Goal: Information Seeking & Learning: Check status

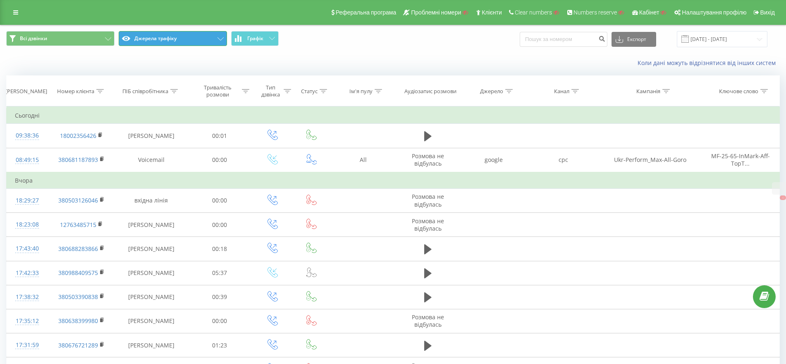
click at [146, 36] on button "Джерела трафіку" at bounding box center [173, 38] width 108 height 15
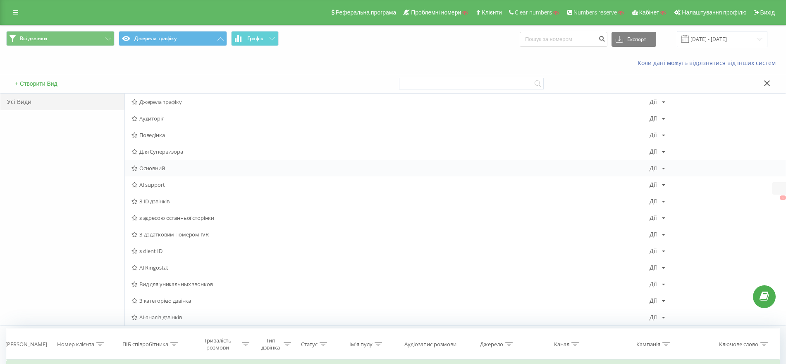
click at [155, 165] on span "Основний" at bounding box center [391, 168] width 518 height 6
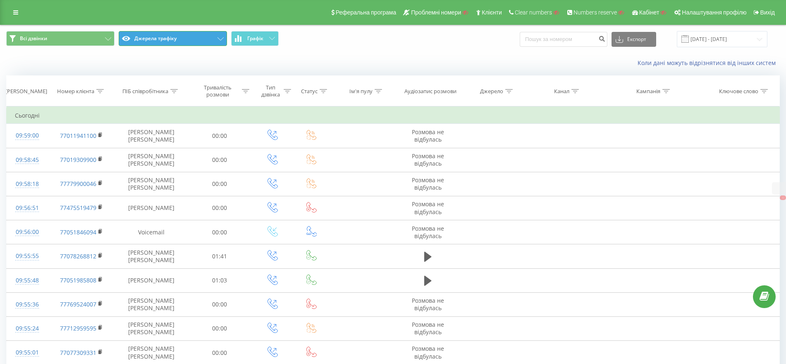
click at [163, 41] on button "Джерела трафіку" at bounding box center [173, 38] width 108 height 15
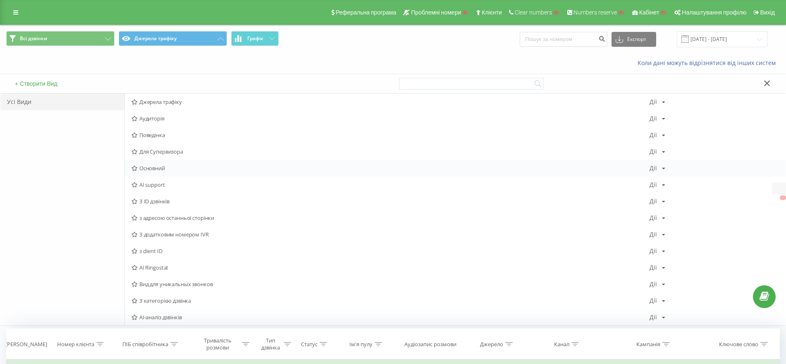
click at [160, 169] on span "Основний" at bounding box center [391, 168] width 518 height 6
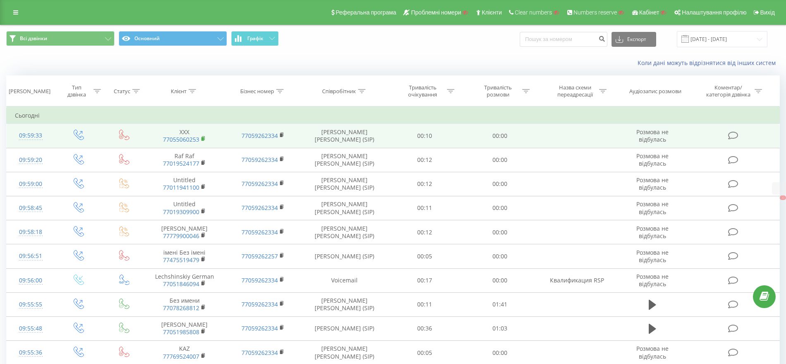
click at [203, 139] on rect at bounding box center [202, 139] width 2 height 4
click at [205, 136] on icon at bounding box center [203, 139] width 5 height 6
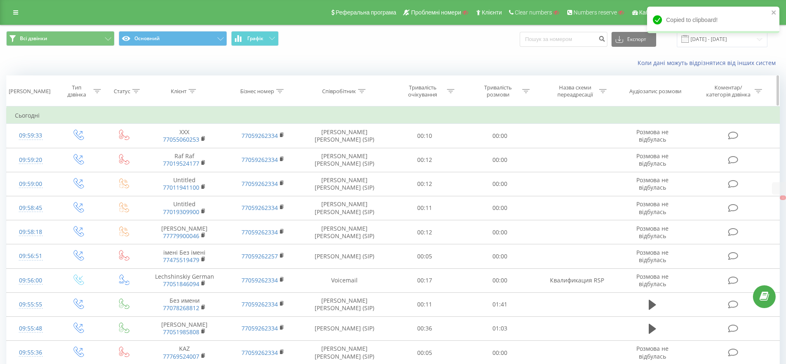
click at [197, 92] on div "Клієнт" at bounding box center [185, 91] width 79 height 7
click at [194, 92] on icon at bounding box center [192, 91] width 7 height 4
click at [191, 91] on icon at bounding box center [192, 91] width 7 height 4
click at [180, 150] on input "text" at bounding box center [184, 150] width 73 height 14
paste input "77055060253"
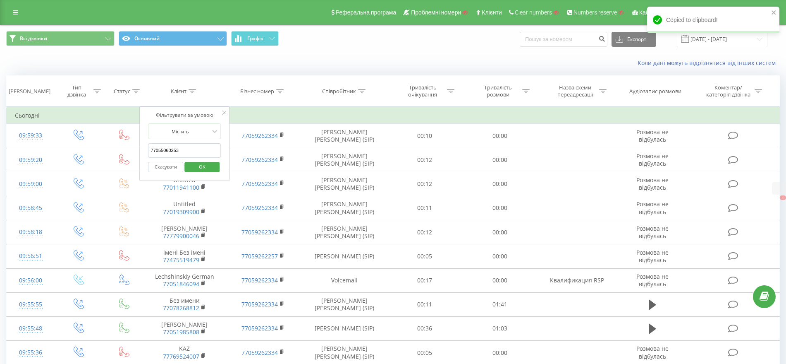
type input "77055060253"
click at [205, 165] on span "OK" at bounding box center [202, 166] width 23 height 13
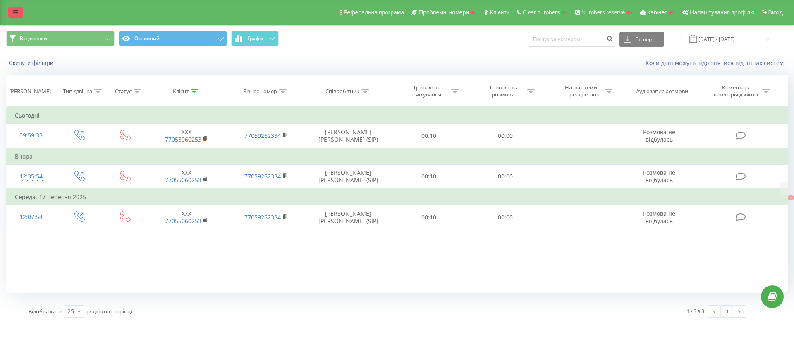
click at [15, 7] on link at bounding box center [15, 13] width 15 height 12
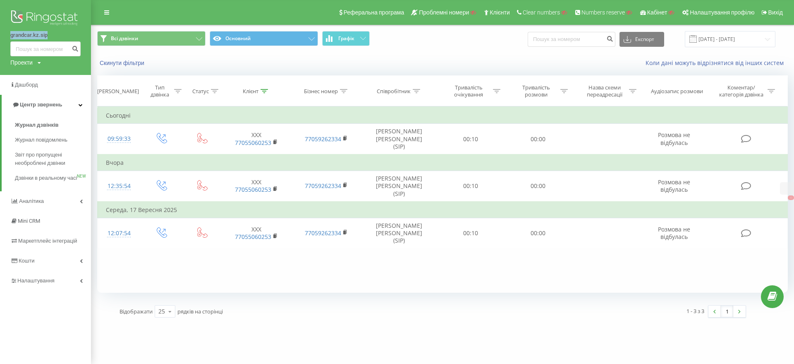
drag, startPoint x: 2, startPoint y: 34, endPoint x: 64, endPoint y: 34, distance: 61.6
click at [64, 34] on div "grandcar.kz.sip Проекти Пошук" at bounding box center [45, 37] width 91 height 75
copy link "grandcar.kz.sip"
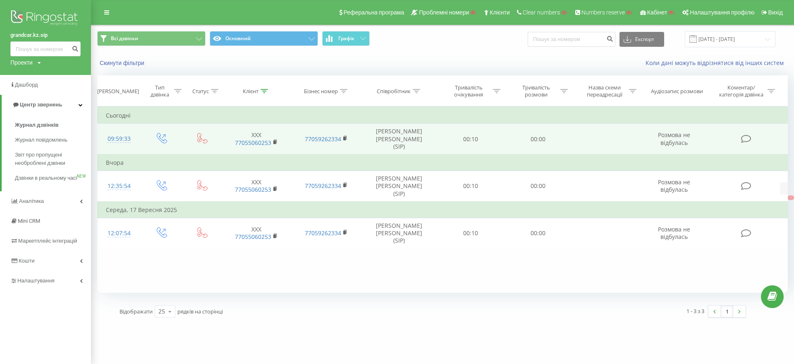
click at [125, 133] on div "09:59:33" at bounding box center [119, 139] width 26 height 16
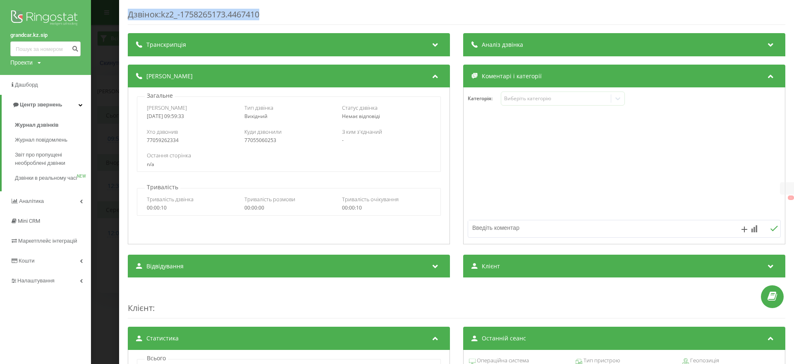
drag, startPoint x: 289, startPoint y: 19, endPoint x: 294, endPoint y: 19, distance: 5.4
click at [294, 19] on div "Дзвінок : kz2_-1758265173.4467410 Транскрипція Для AI-аналізу майбутніх дзвінкі…" at bounding box center [456, 182] width 675 height 364
copy div "Дзвінок : kz2_-1758265173.4467410"
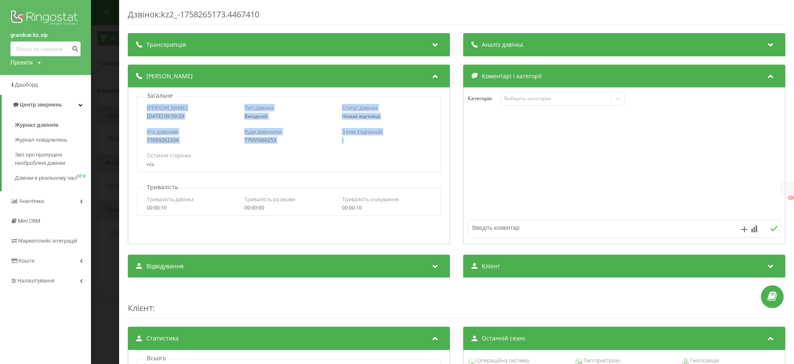
drag, startPoint x: 144, startPoint y: 107, endPoint x: 391, endPoint y: 138, distance: 249.2
click at [391, 138] on div "Дата дзвінка 2025-09-19 09:59:33 Тип дзвінка Вихідний Статус дзвінка Немає відп…" at bounding box center [289, 133] width 304 height 75
copy div "Дата дзвінка 2025-09-19 09:59:33 Тип дзвінка Вихідний Статус дзвінка Немає відп…"
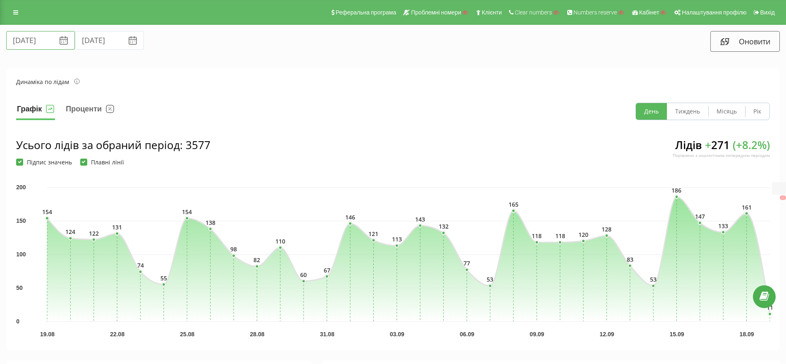
click at [46, 38] on input "19.08.2025" at bounding box center [40, 40] width 69 height 19
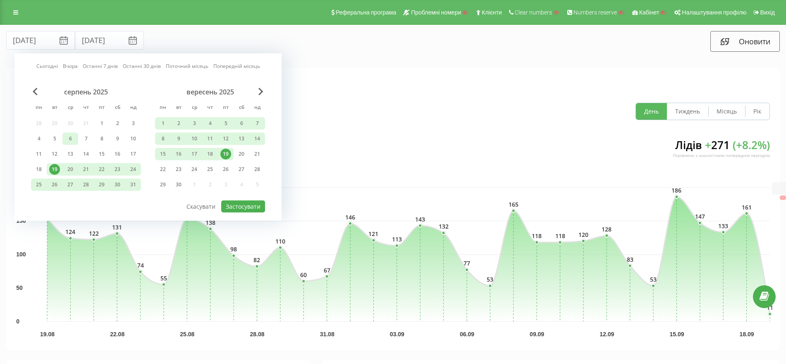
click at [71, 139] on div "6" at bounding box center [70, 138] width 11 height 11
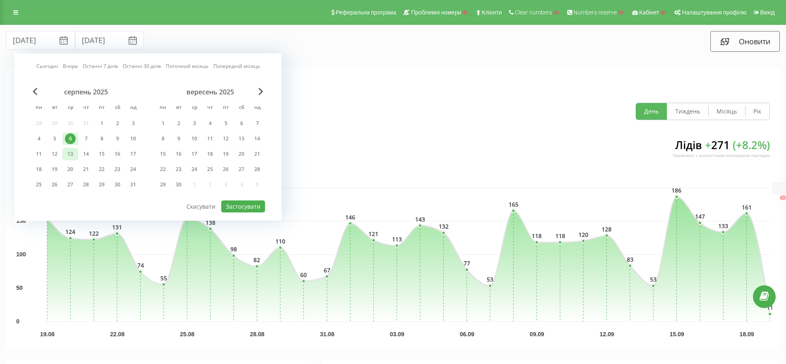
click at [72, 154] on div "13" at bounding box center [70, 153] width 11 height 11
click at [242, 203] on button "Застосувати" at bounding box center [243, 206] width 44 height 12
type input "06.08.2025"
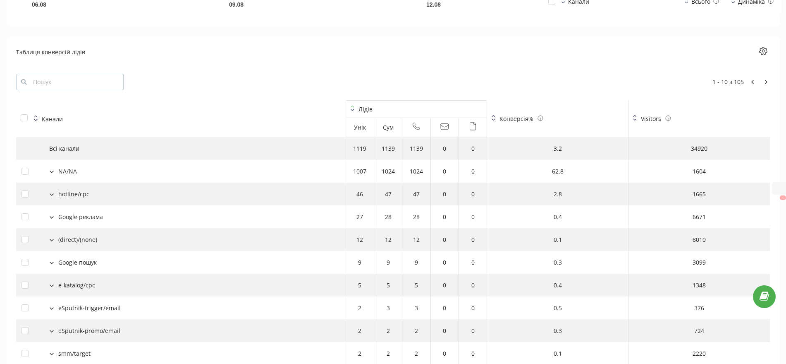
scroll to position [889, 0]
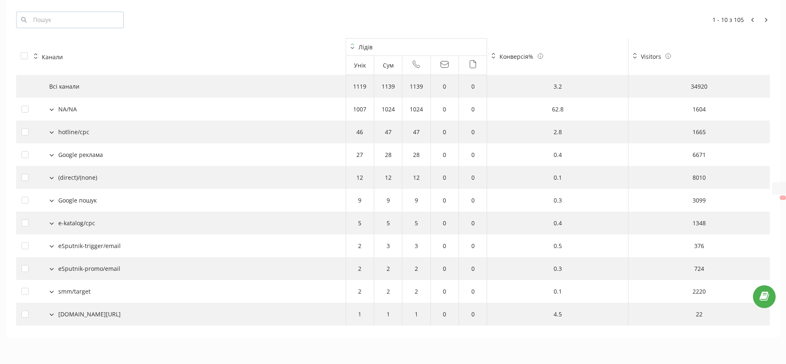
click at [668, 55] on icon at bounding box center [668, 55] width 6 height 5
click at [635, 55] on icon at bounding box center [635, 56] width 4 height 6
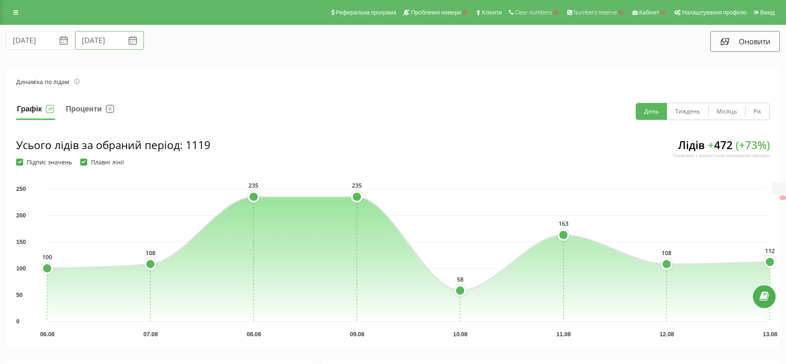
click at [101, 42] on input "13.08.2025" at bounding box center [109, 40] width 69 height 19
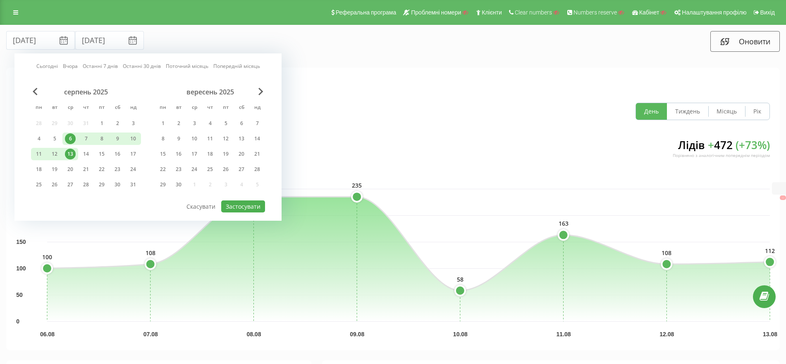
click at [70, 136] on div "6" at bounding box center [70, 138] width 11 height 11
click at [133, 138] on div "10" at bounding box center [133, 138] width 11 height 11
click at [249, 200] on button "Застосувати" at bounding box center [243, 206] width 44 height 12
type input "10.08.2025"
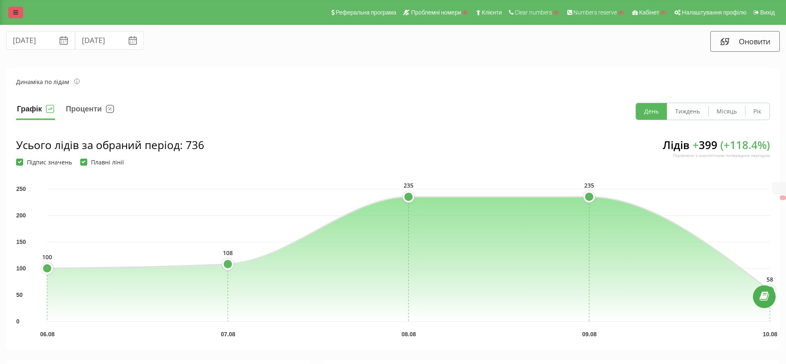
click at [14, 10] on icon at bounding box center [15, 13] width 5 height 6
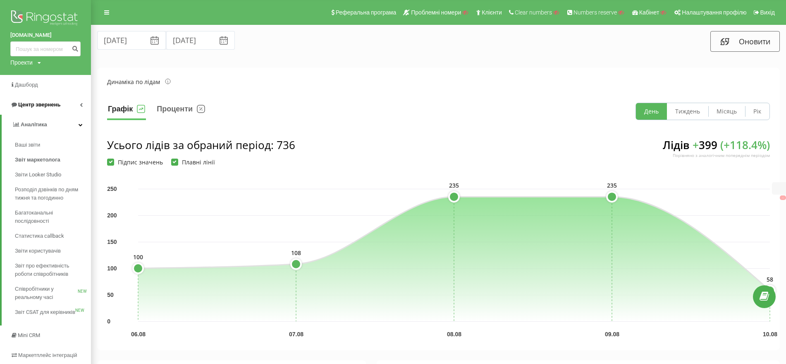
click at [44, 107] on span "Центр звернень" at bounding box center [39, 104] width 42 height 6
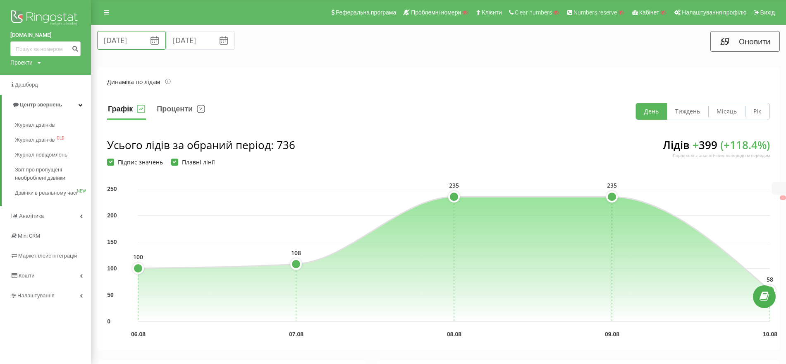
click at [124, 44] on input "06.08.2025" at bounding box center [131, 40] width 69 height 19
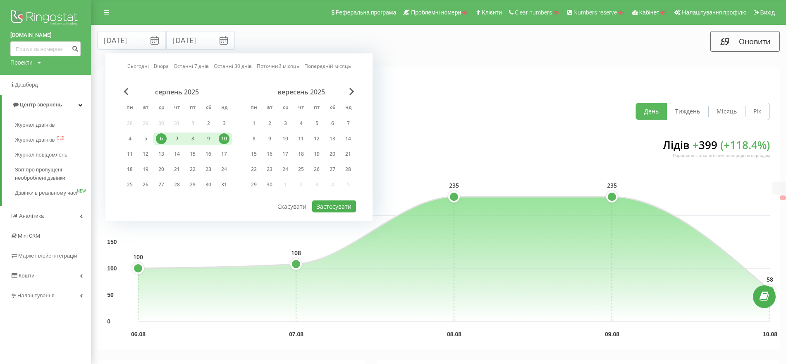
click at [176, 135] on div "7" at bounding box center [177, 138] width 11 height 11
click at [131, 153] on div "11" at bounding box center [129, 153] width 11 height 11
click at [330, 203] on button "Застосувати" at bounding box center [334, 206] width 44 height 12
type input "07.08.2025"
type input "11.08.2025"
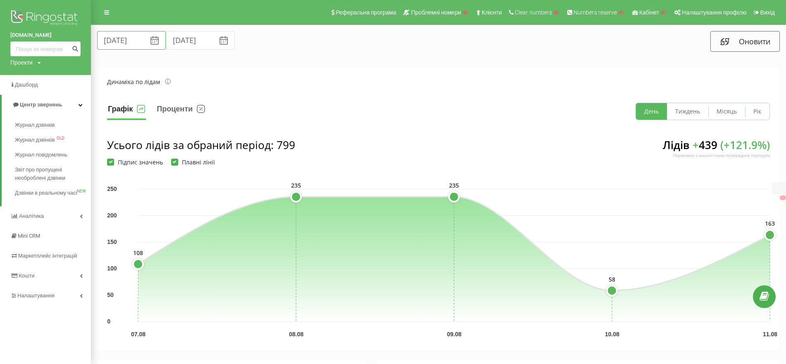
click at [131, 37] on input "07.08.2025" at bounding box center [131, 40] width 69 height 19
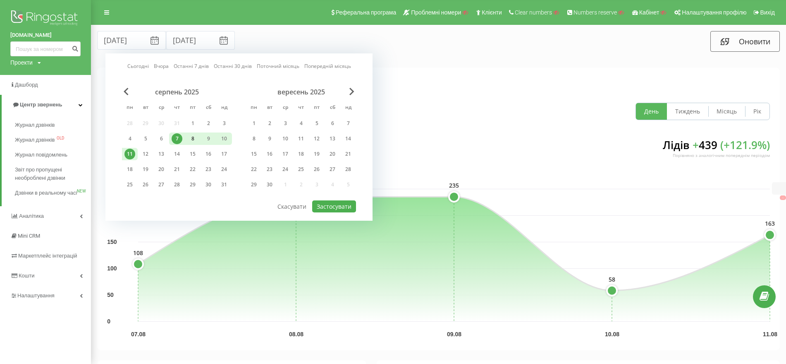
click at [193, 139] on div "8" at bounding box center [192, 138] width 11 height 11
click at [348, 202] on button "Застосувати" at bounding box center [334, 206] width 44 height 12
type input "08.08.2025"
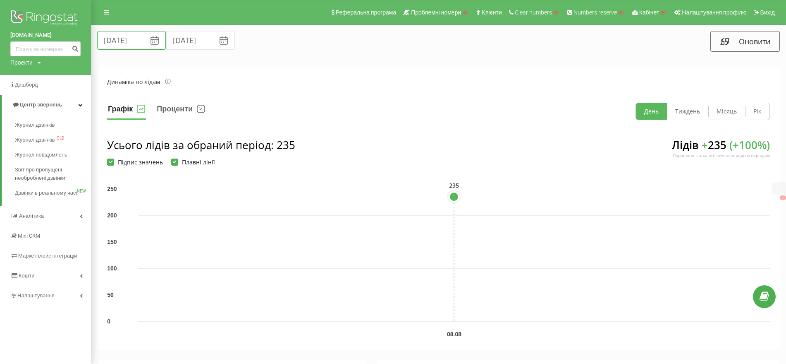
click at [110, 48] on input "08.08.2025" at bounding box center [131, 40] width 69 height 19
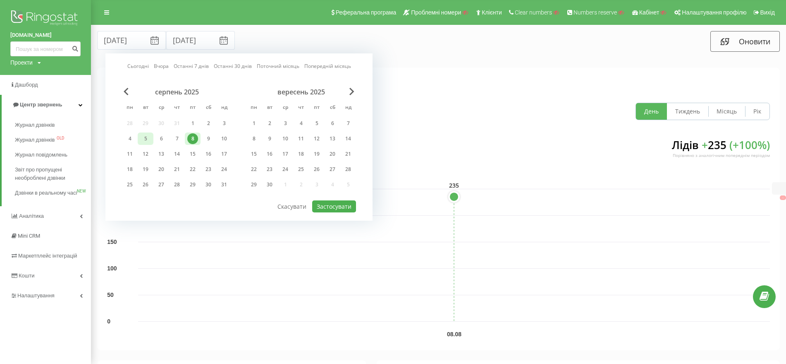
click at [152, 139] on div "5" at bounding box center [146, 138] width 16 height 12
click at [156, 138] on div "6" at bounding box center [161, 138] width 11 height 11
click at [160, 139] on div "6" at bounding box center [161, 138] width 11 height 11
click at [324, 202] on button "Застосувати" at bounding box center [334, 206] width 44 height 12
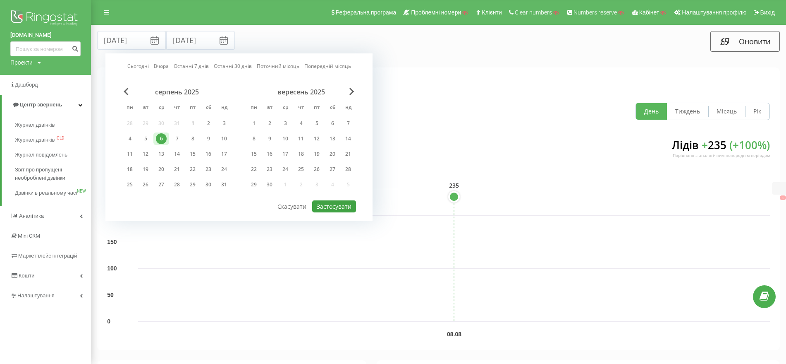
type input "06.08.2025"
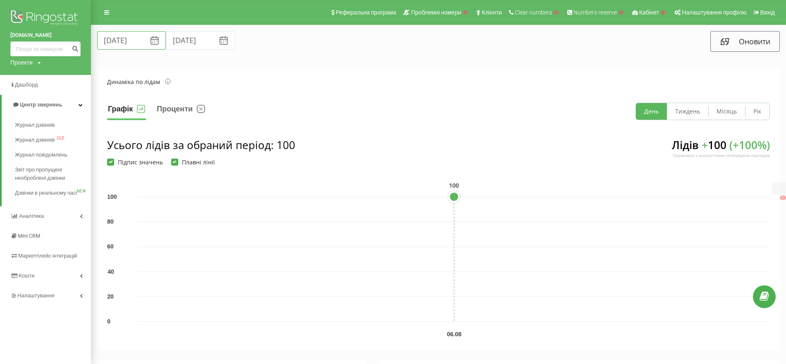
click at [126, 31] on input "06.08.2025" at bounding box center [131, 40] width 69 height 19
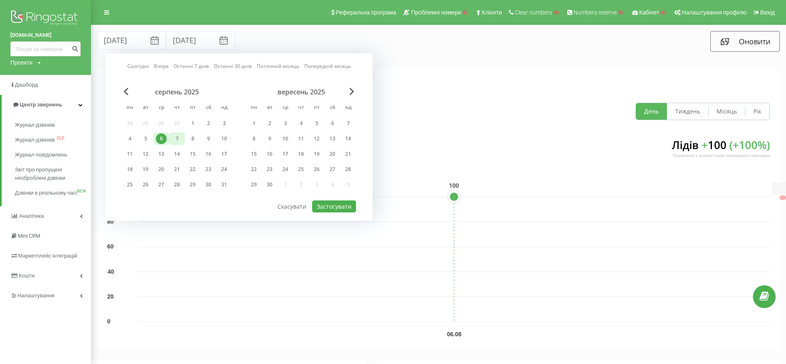
click at [175, 138] on div "7" at bounding box center [177, 138] width 11 height 11
click at [180, 138] on div "7" at bounding box center [177, 138] width 11 height 11
click at [322, 206] on button "Застосувати" at bounding box center [334, 206] width 44 height 12
type input "07.08.2025"
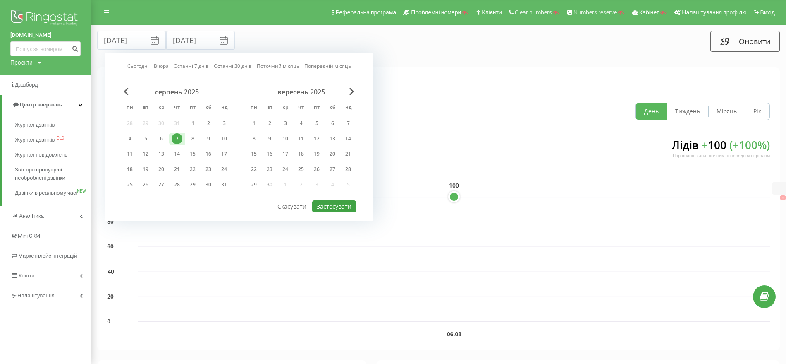
type input "07.08.2025"
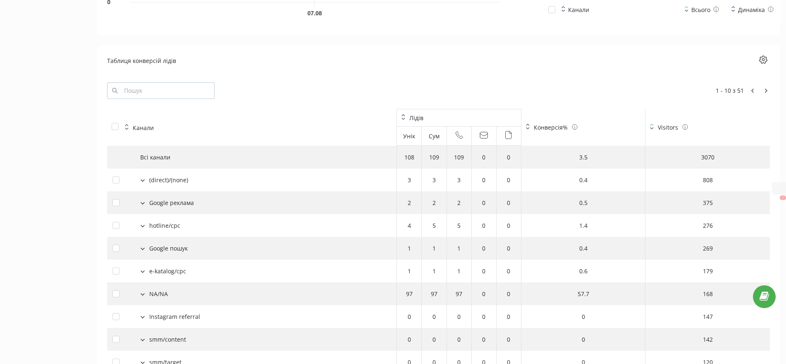
scroll to position [879, 0]
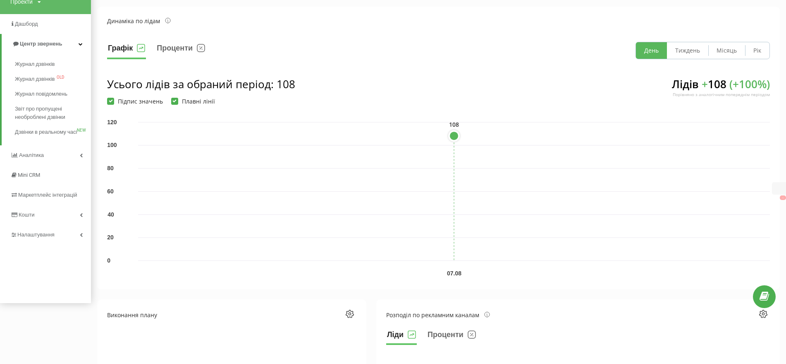
scroll to position [0, 0]
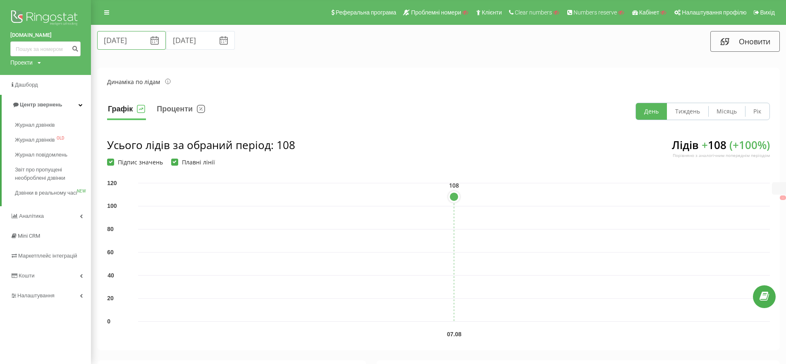
click at [137, 35] on input "07.08.2025" at bounding box center [131, 40] width 69 height 19
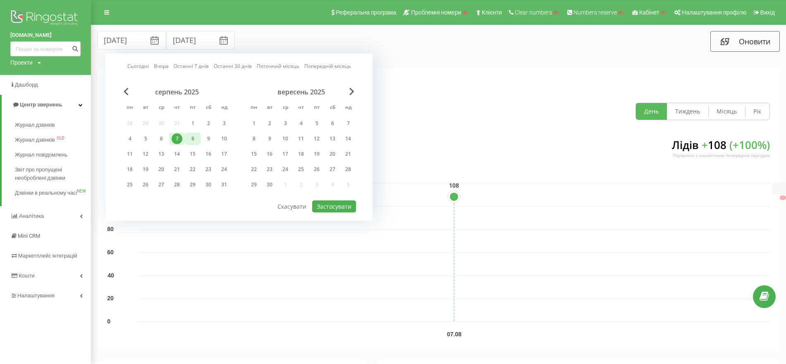
click at [194, 139] on div "8" at bounding box center [192, 138] width 11 height 11
click at [192, 137] on div "8" at bounding box center [192, 138] width 11 height 11
click at [323, 209] on button "Застосувати" at bounding box center [334, 206] width 44 height 12
type input "08.08.2025"
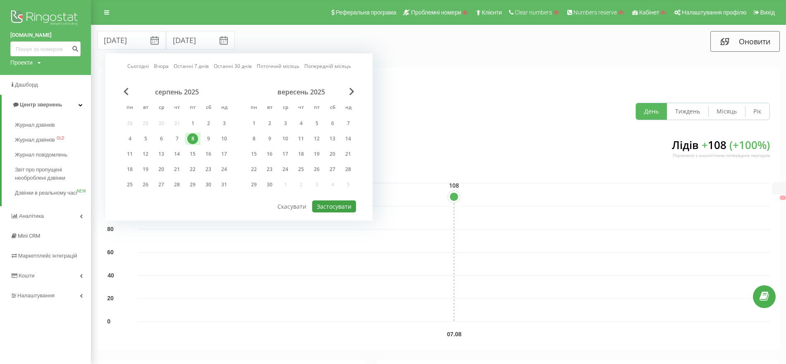
type input "08.08.2025"
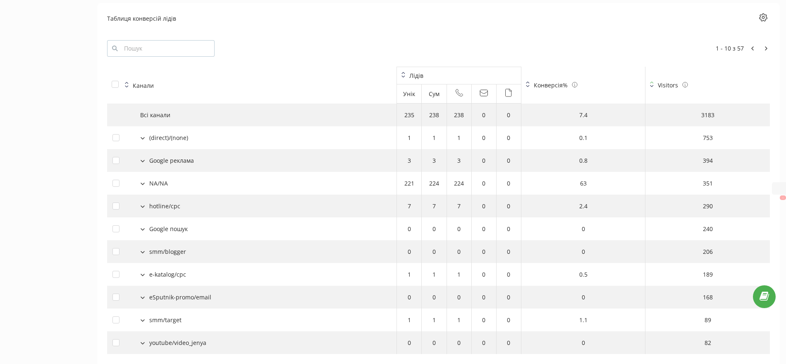
scroll to position [879, 0]
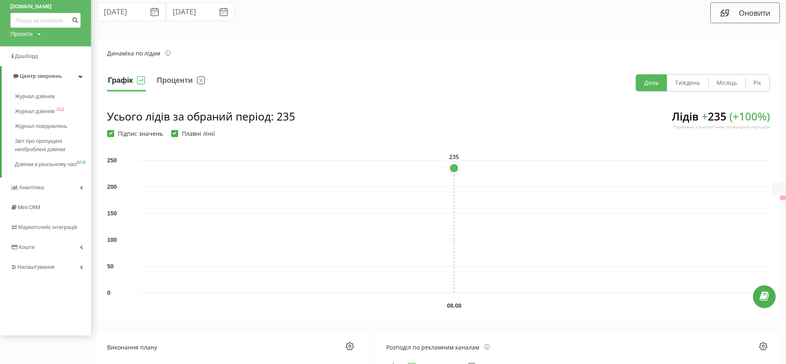
scroll to position [0, 0]
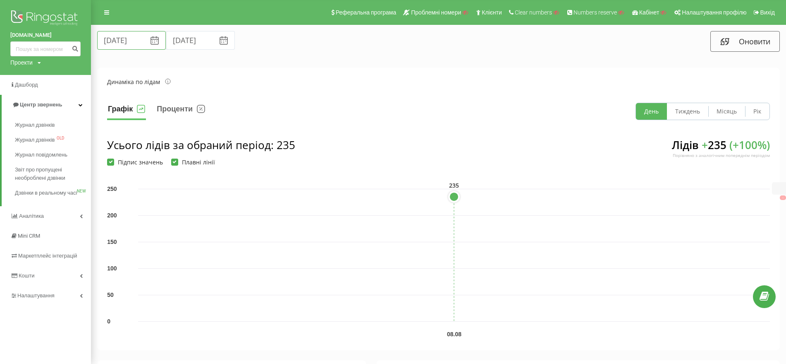
drag, startPoint x: 118, startPoint y: 41, endPoint x: 122, endPoint y: 45, distance: 5.6
click at [118, 41] on input "08.08.2025" at bounding box center [131, 40] width 69 height 19
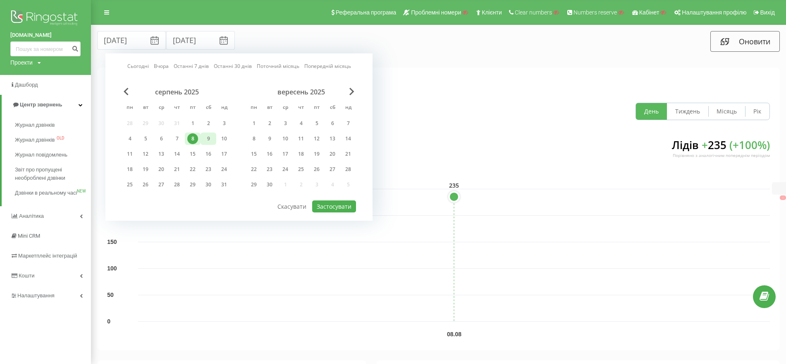
click at [208, 136] on div "9" at bounding box center [208, 138] width 11 height 11
click at [335, 203] on button "Застосувати" at bounding box center [334, 206] width 44 height 12
type input "09.08.2025"
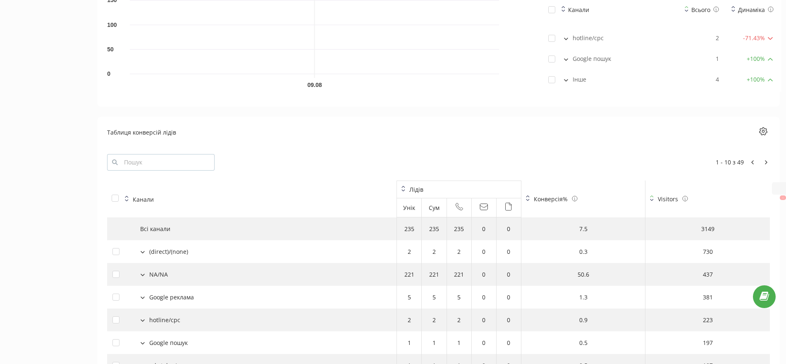
scroll to position [827, 0]
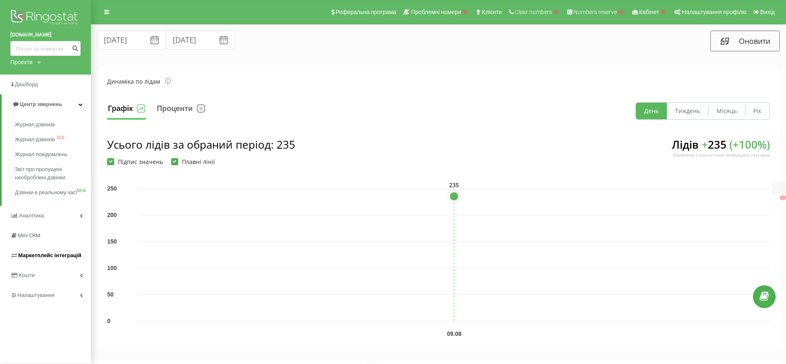
scroll to position [0, 0]
click at [126, 39] on input "09.08.2025" at bounding box center [131, 40] width 69 height 19
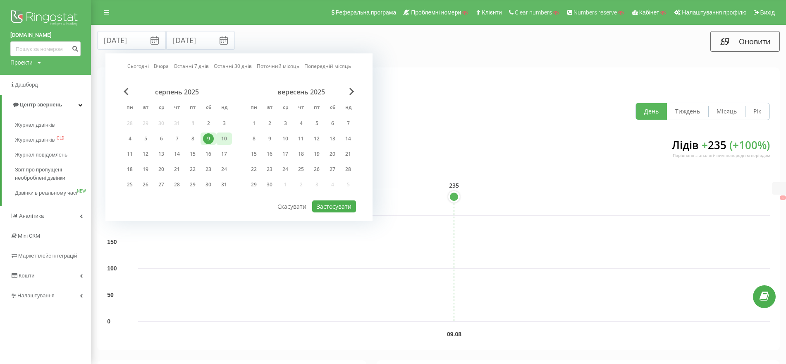
click at [222, 136] on div "10" at bounding box center [224, 138] width 11 height 11
click at [331, 208] on button "Застосувати" at bounding box center [334, 206] width 44 height 12
type input "10.08.2025"
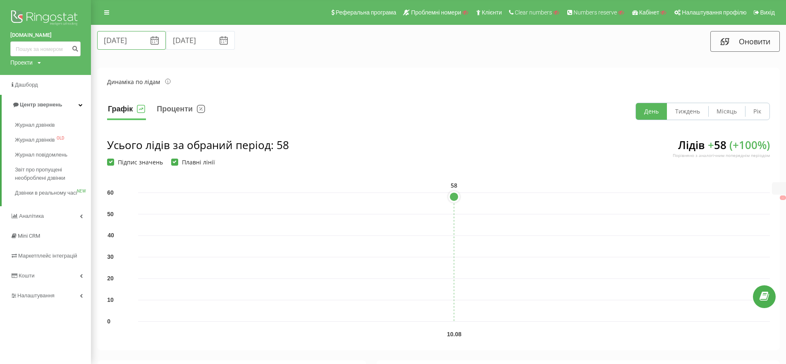
click at [121, 44] on input "10.08.2025" at bounding box center [131, 40] width 69 height 19
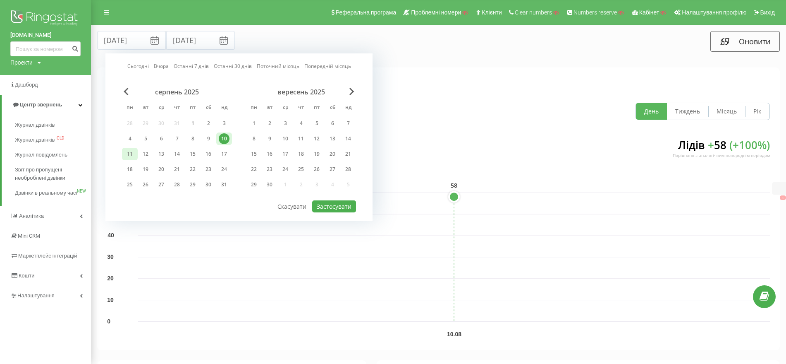
click at [126, 153] on div "11" at bounding box center [129, 153] width 11 height 11
click at [342, 202] on button "Застосувати" at bounding box center [334, 206] width 44 height 12
type input "11.08.2025"
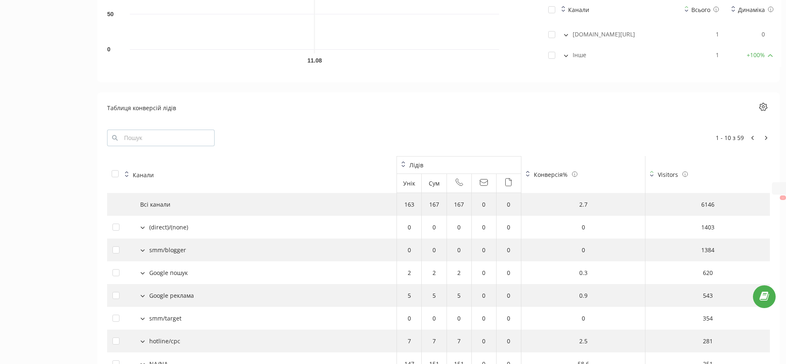
scroll to position [879, 0]
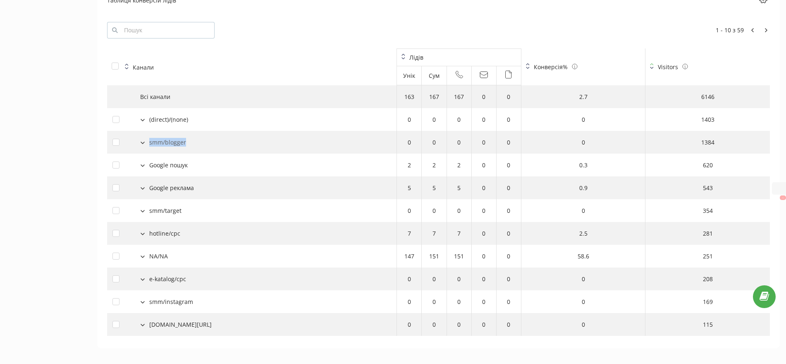
drag, startPoint x: 201, startPoint y: 141, endPoint x: 151, endPoint y: 142, distance: 50.5
click at [151, 142] on div "smm/blogger" at bounding box center [251, 142] width 279 height 9
copy div "smm/blogger"
click at [708, 144] on td "1384" at bounding box center [708, 142] width 124 height 23
drag, startPoint x: 708, startPoint y: 143, endPoint x: 726, endPoint y: 143, distance: 17.4
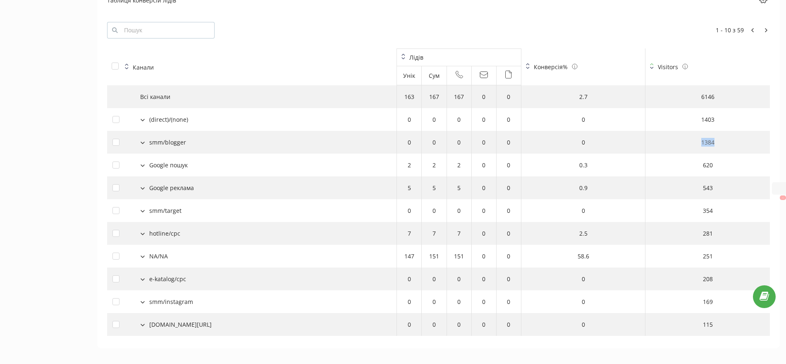
click at [726, 143] on td "1384" at bounding box center [708, 142] width 124 height 23
copy td "1384"
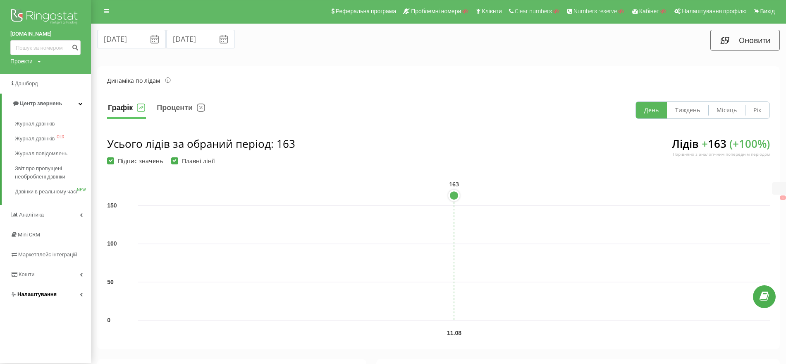
scroll to position [0, 0]
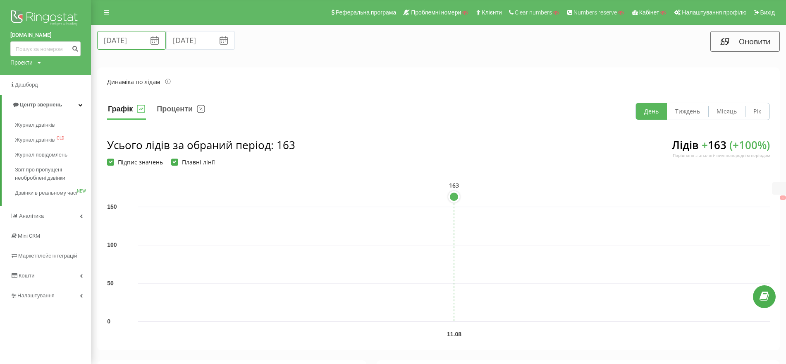
click at [135, 39] on input "11.08.2025" at bounding box center [131, 40] width 69 height 19
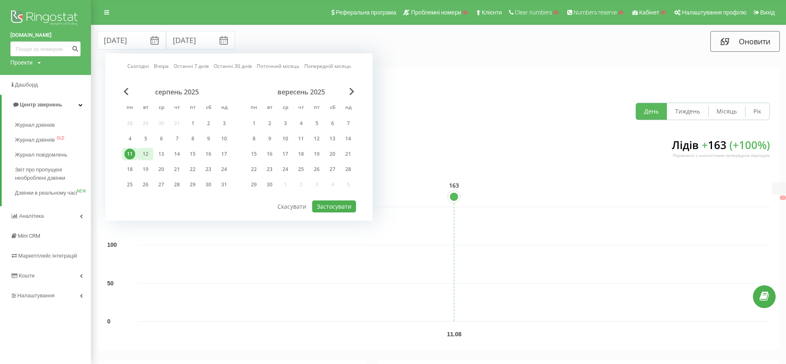
click at [147, 151] on div "12" at bounding box center [145, 153] width 11 height 11
click at [144, 151] on div "12" at bounding box center [145, 153] width 11 height 11
drag, startPoint x: 144, startPoint y: 151, endPoint x: 167, endPoint y: 158, distance: 23.8
click at [145, 151] on div "12" at bounding box center [145, 153] width 11 height 11
click at [351, 204] on button "Застосувати" at bounding box center [334, 206] width 44 height 12
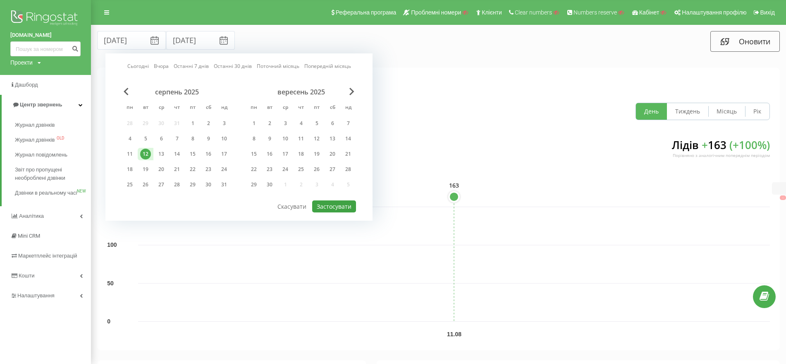
type input "12.08.2025"
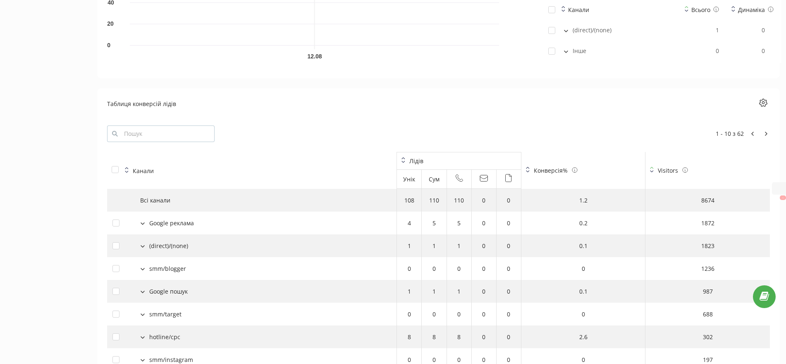
scroll to position [827, 0]
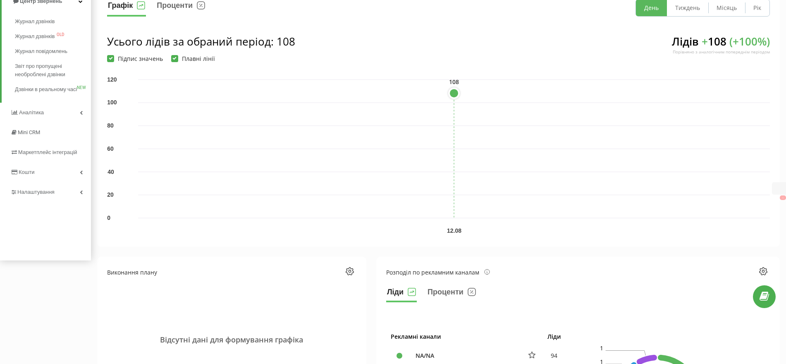
scroll to position [0, 0]
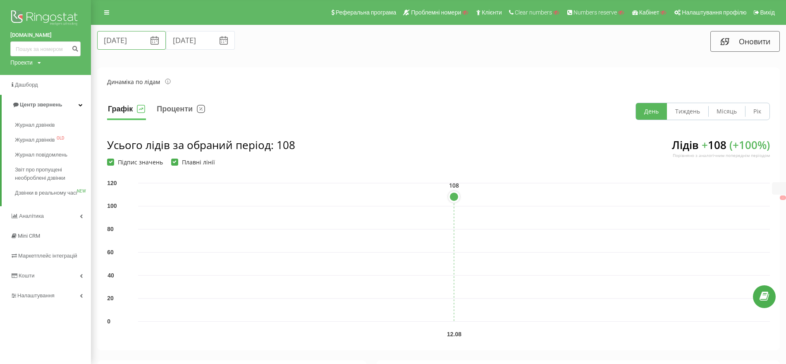
click at [116, 44] on input "12.08.2025" at bounding box center [131, 40] width 69 height 19
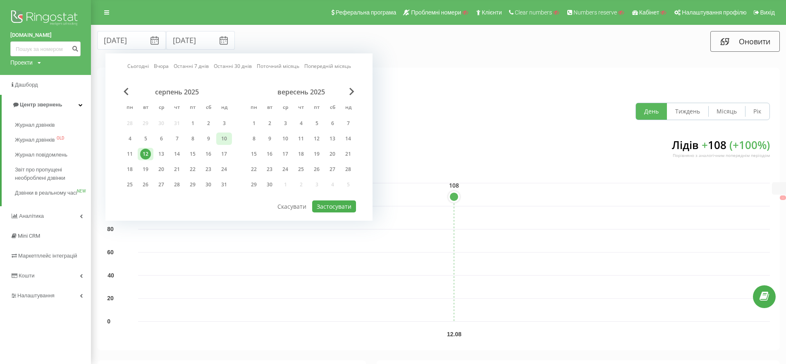
click at [223, 135] on div "10" at bounding box center [224, 138] width 11 height 11
click at [225, 136] on div "10" at bounding box center [224, 138] width 11 height 11
click at [325, 204] on button "Застосувати" at bounding box center [334, 206] width 44 height 12
type input "10.08.2025"
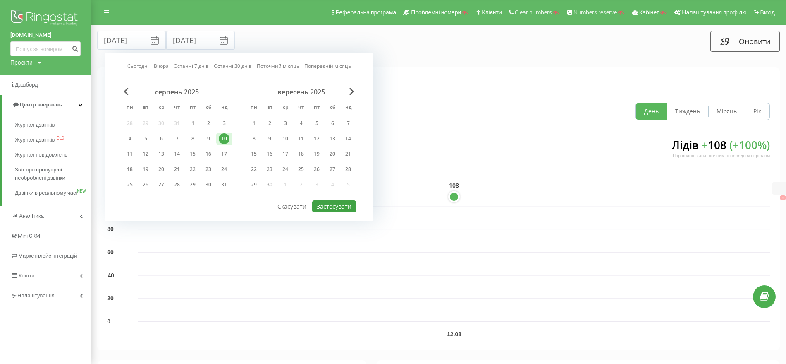
type input "10.08.2025"
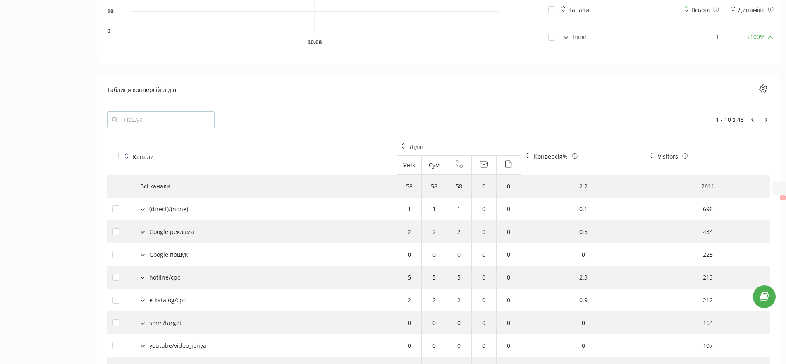
scroll to position [786, 0]
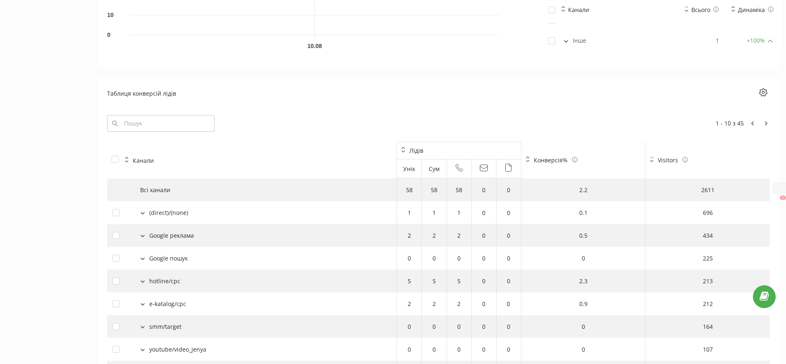
click at [761, 88] on icon "button" at bounding box center [763, 92] width 8 height 8
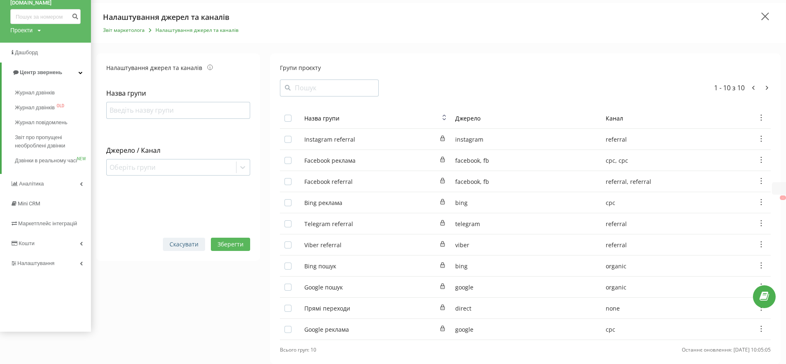
scroll to position [48, 0]
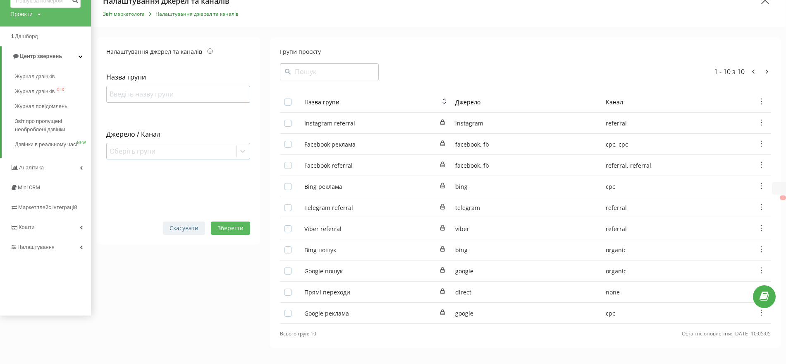
click at [182, 231] on button "Скасувати" at bounding box center [184, 227] width 42 height 13
click at [172, 225] on button "Скасувати" at bounding box center [184, 227] width 42 height 13
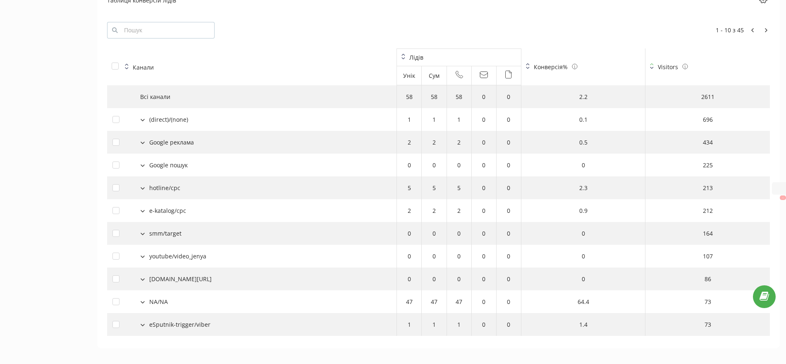
scroll to position [889, 0]
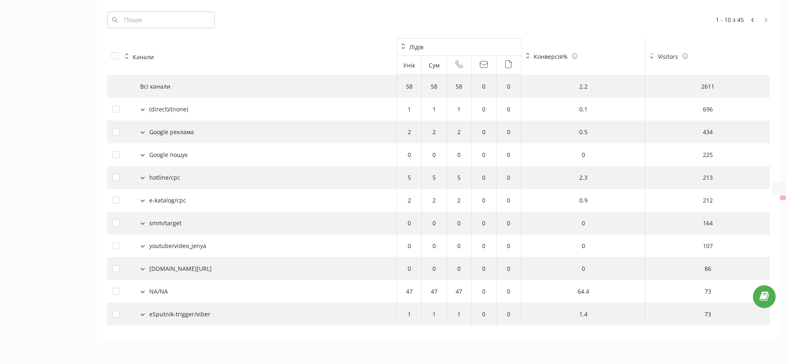
click at [763, 21] on button at bounding box center [766, 20] width 7 height 8
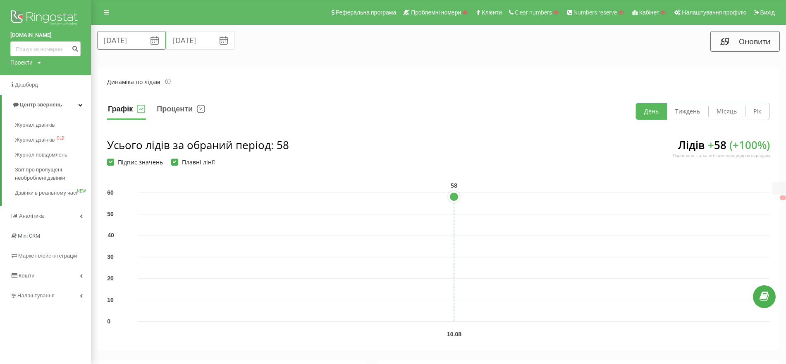
click at [124, 44] on input "10.08.2025" at bounding box center [131, 40] width 69 height 19
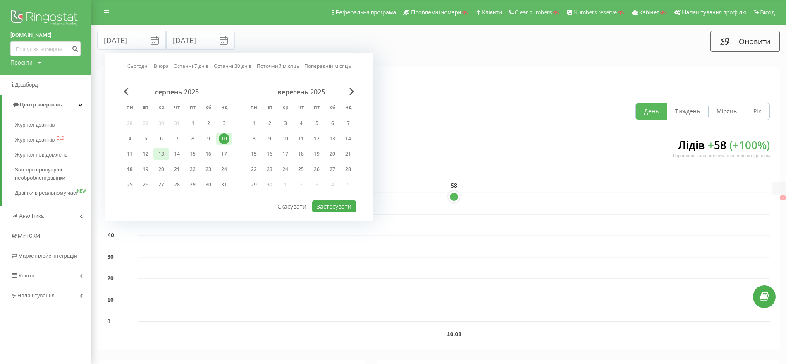
click at [162, 150] on div "13" at bounding box center [161, 153] width 11 height 11
click at [327, 202] on button "Застосувати" at bounding box center [334, 206] width 44 height 12
type input "13.08.2025"
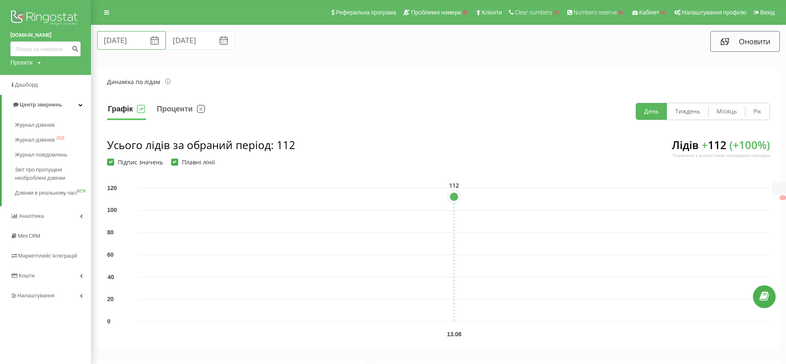
click at [134, 45] on input "13.08.2025" at bounding box center [131, 40] width 69 height 19
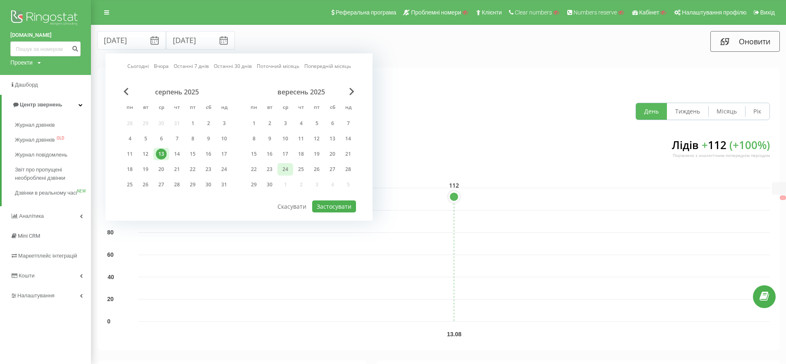
click at [287, 171] on div "24" at bounding box center [285, 169] width 11 height 11
click at [330, 202] on button "Застосувати" at bounding box center [334, 206] width 44 height 12
type input "24.09.2025"
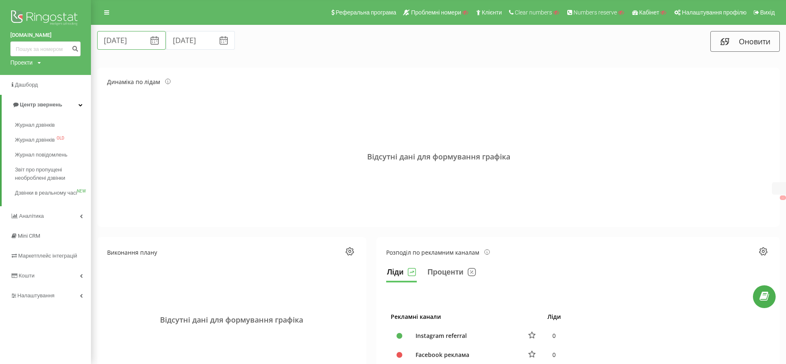
click at [116, 40] on input "24.09.2025" at bounding box center [131, 40] width 69 height 19
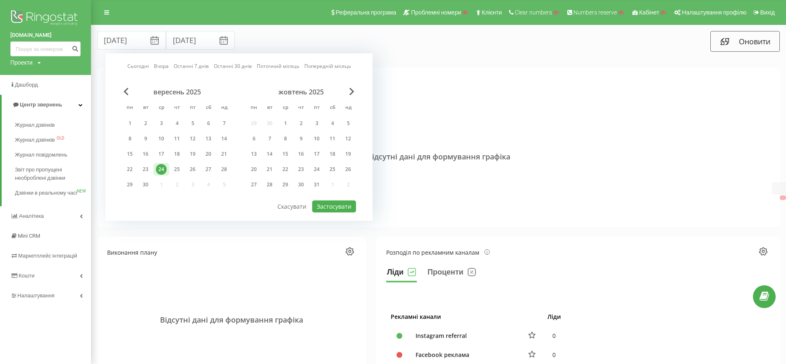
click at [155, 166] on div "24" at bounding box center [161, 169] width 16 height 12
click at [124, 91] on span "Previous Month" at bounding box center [126, 91] width 5 height 7
click at [222, 165] on div "24" at bounding box center [224, 169] width 11 height 11
click at [332, 204] on button "Застосувати" at bounding box center [334, 206] width 44 height 12
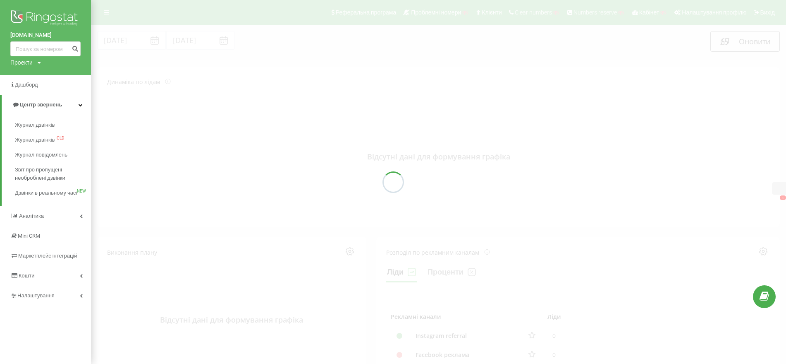
type input "24.08.2025"
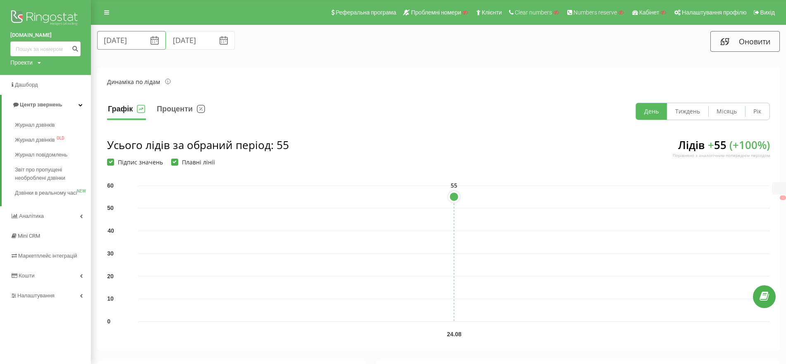
drag, startPoint x: 134, startPoint y: 37, endPoint x: 133, endPoint y: 42, distance: 5.4
click at [134, 37] on input "24.08.2025" at bounding box center [131, 40] width 69 height 19
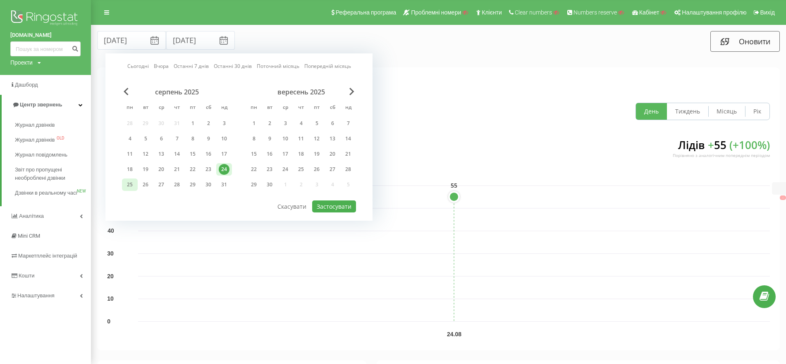
click at [132, 182] on div "25" at bounding box center [129, 184] width 11 height 11
click at [348, 203] on button "Застосувати" at bounding box center [334, 206] width 44 height 12
type input "25.08.2025"
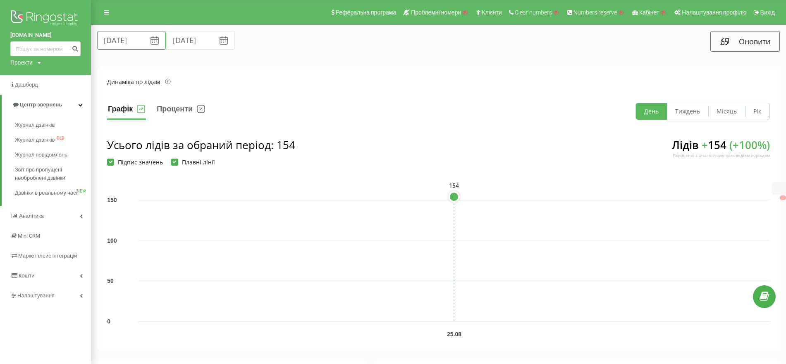
click at [136, 36] on input "25.08.2025" at bounding box center [131, 40] width 69 height 19
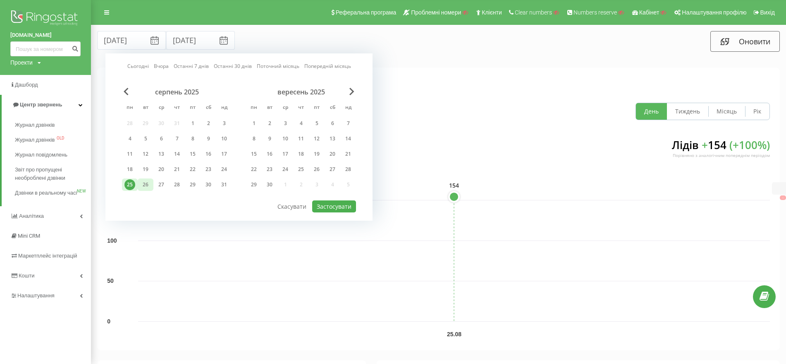
click at [146, 184] on div "26" at bounding box center [145, 184] width 11 height 11
click at [341, 203] on button "Застосувати" at bounding box center [334, 206] width 44 height 12
type input "26.08.2025"
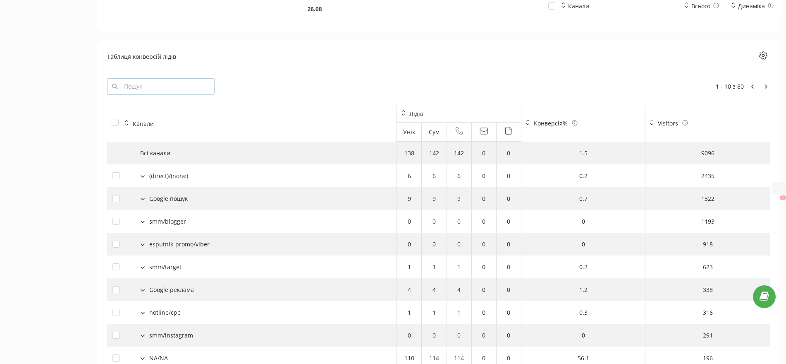
scroll to position [879, 0]
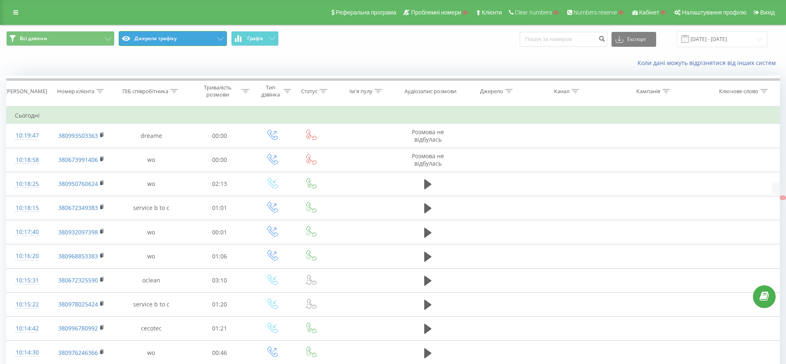
click at [157, 38] on button "Джерела трафіку" at bounding box center [173, 38] width 108 height 15
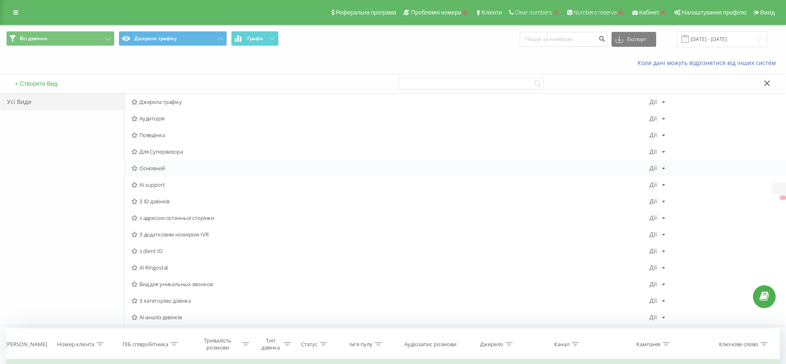
click at [147, 165] on span "Основний" at bounding box center [391, 168] width 518 height 6
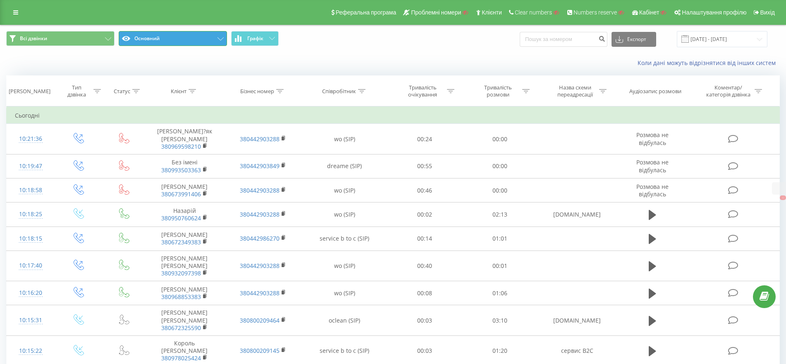
click at [165, 37] on button "Основний" at bounding box center [173, 38] width 108 height 15
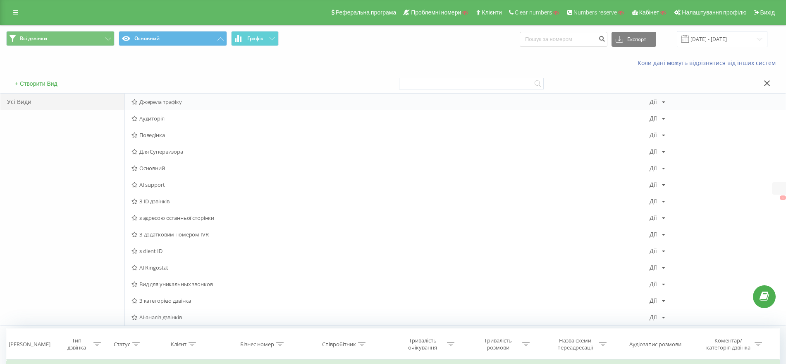
click at [161, 105] on span "Джерела трафіку" at bounding box center [391, 102] width 518 height 6
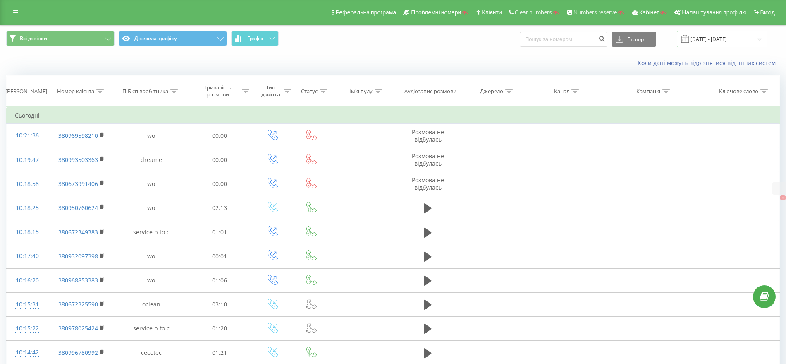
click at [734, 37] on input "[DATE] - [DATE]" at bounding box center [722, 39] width 91 height 16
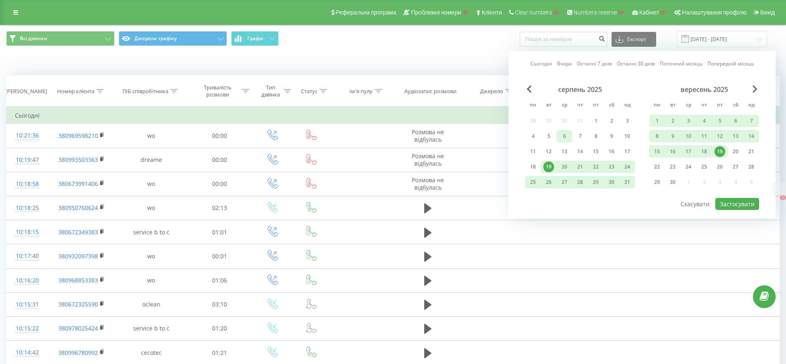
click at [563, 136] on div "6" at bounding box center [564, 136] width 11 height 11
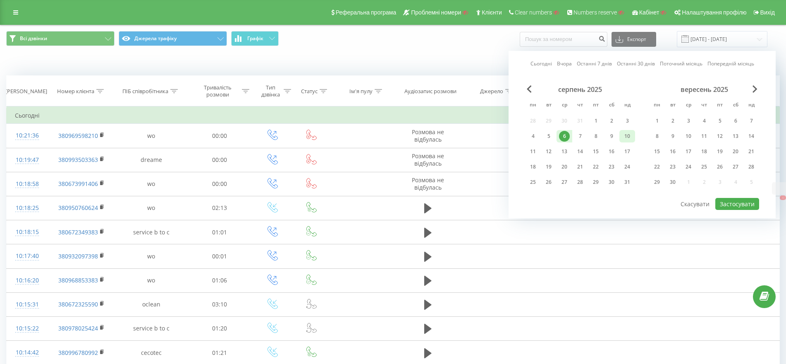
click at [624, 137] on div "10" at bounding box center [627, 136] width 11 height 11
click at [742, 205] on button "Застосувати" at bounding box center [737, 204] width 44 height 12
type input "06.08.2025 - 10.08.2025"
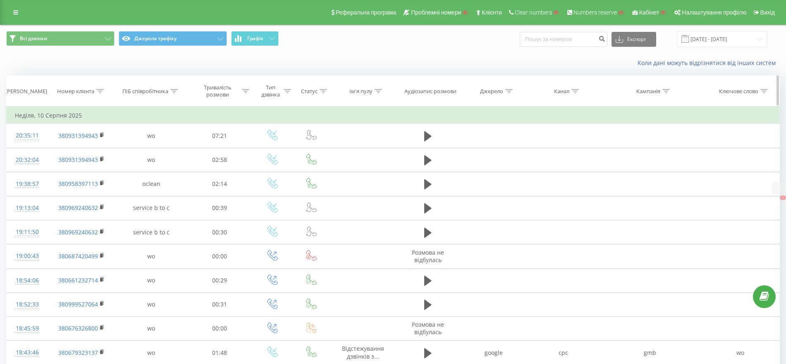
click at [287, 90] on icon at bounding box center [287, 91] width 7 height 4
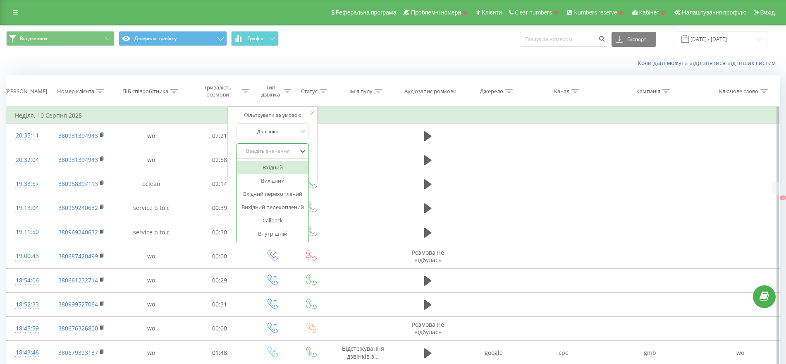
click at [273, 146] on div "Введіть значення" at bounding box center [268, 151] width 60 height 12
click at [273, 169] on div "Вхідний" at bounding box center [273, 166] width 72 height 13
click at [283, 164] on span "OK" at bounding box center [290, 167] width 23 height 13
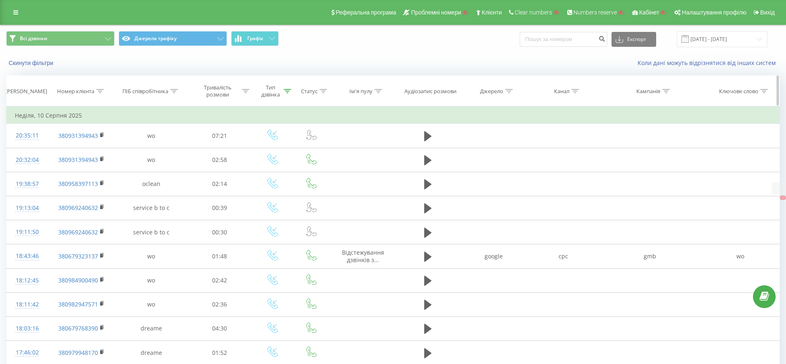
drag, startPoint x: 376, startPoint y: 88, endPoint x: 376, endPoint y: 93, distance: 5.0
click at [376, 88] on div at bounding box center [378, 91] width 7 height 7
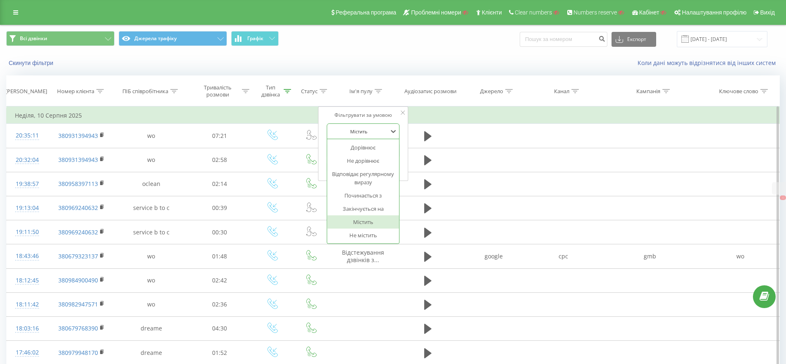
click at [368, 130] on div at bounding box center [359, 131] width 59 height 8
click at [361, 237] on div "Не містить" at bounding box center [364, 234] width 72 height 13
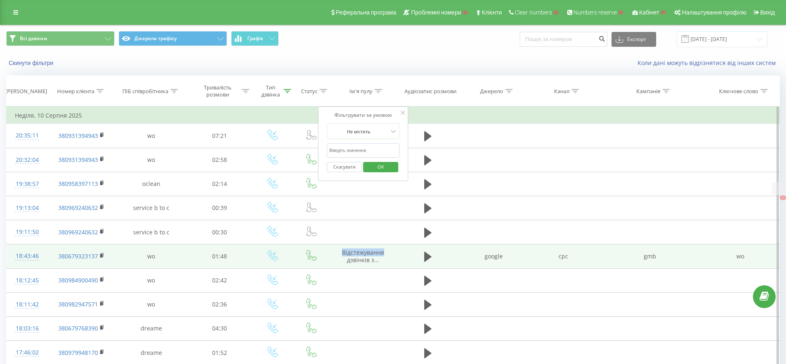
drag, startPoint x: 343, startPoint y: 254, endPoint x: 386, endPoint y: 254, distance: 43.4
click at [386, 254] on td "Відстежування дзвінків з..." at bounding box center [363, 256] width 67 height 24
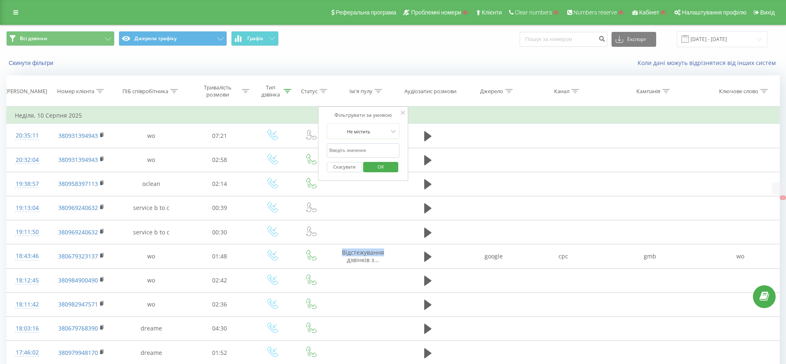
copy span "Відстежування"
click at [365, 151] on input "text" at bounding box center [363, 150] width 73 height 14
paste input "Відстежування"
type input "Відстежування"
click at [390, 168] on span "OK" at bounding box center [380, 166] width 23 height 13
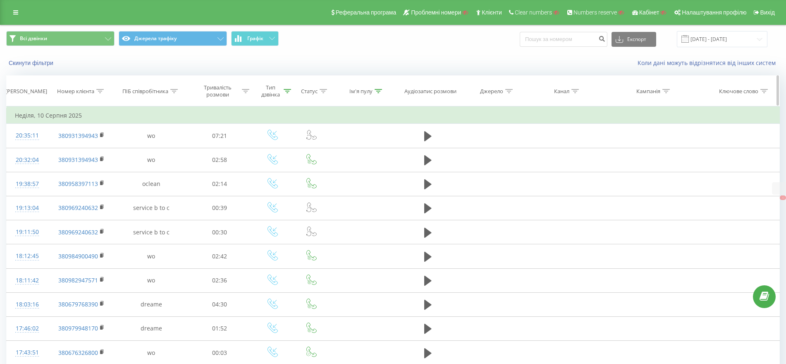
click at [378, 91] on icon at bounding box center [378, 91] width 7 height 4
click at [368, 132] on div at bounding box center [359, 131] width 59 height 8
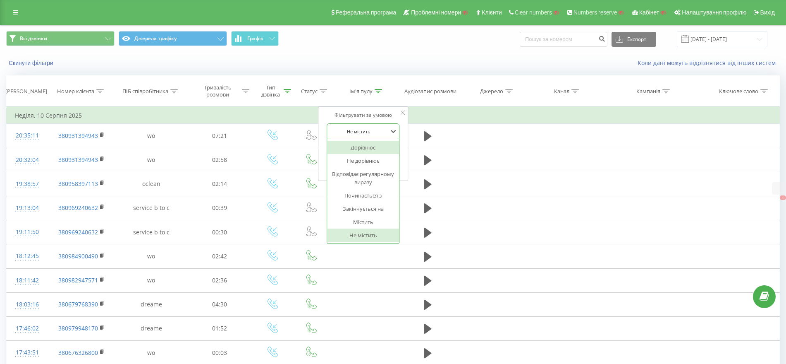
click at [374, 127] on div at bounding box center [359, 131] width 59 height 8
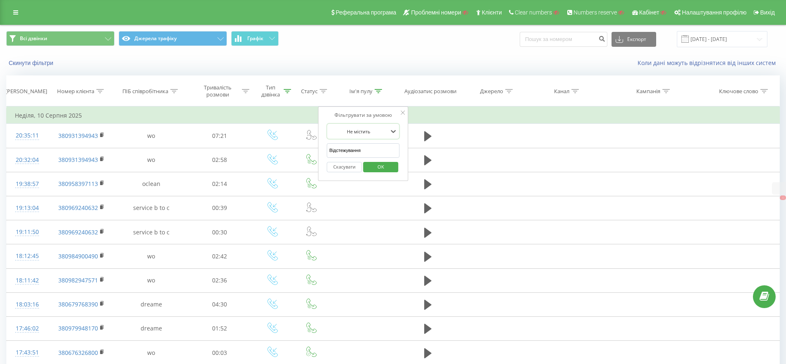
click at [349, 165] on button "Скасувати" at bounding box center [344, 167] width 35 height 10
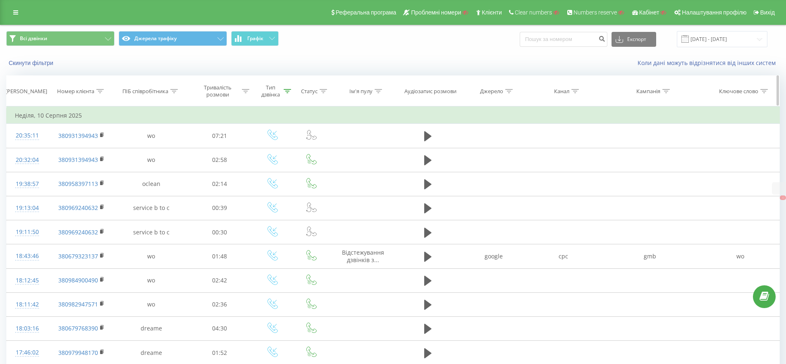
click at [508, 89] on icon at bounding box center [508, 91] width 7 height 4
click at [502, 148] on input "text" at bounding box center [493, 150] width 73 height 14
type input "direct"
click at [510, 163] on span "OK" at bounding box center [511, 166] width 23 height 13
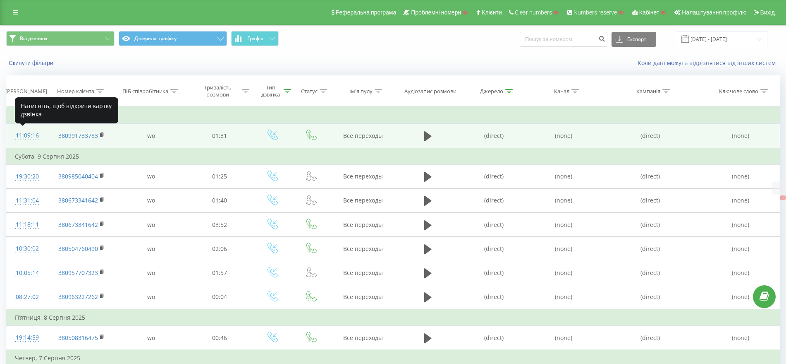
click at [33, 134] on div "11:09:16" at bounding box center [27, 135] width 25 height 16
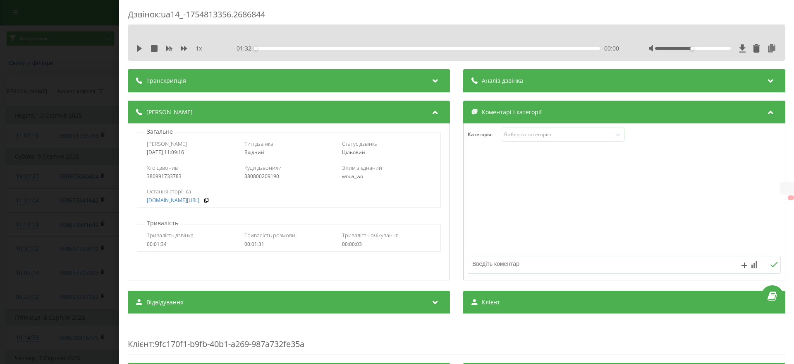
click at [21, 260] on div "Дзвінок : ua14_-1754813356.2686844 1 x - 01:32 00:00 00:00 Транскрипція Для AI-…" at bounding box center [397, 182] width 794 height 364
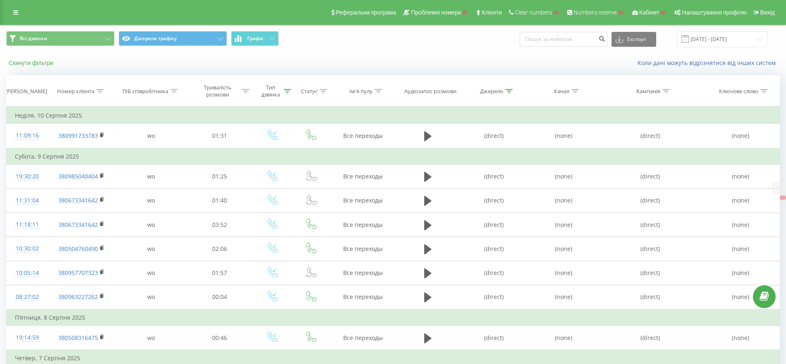
click at [29, 59] on button "Скинути фільтри" at bounding box center [31, 62] width 51 height 7
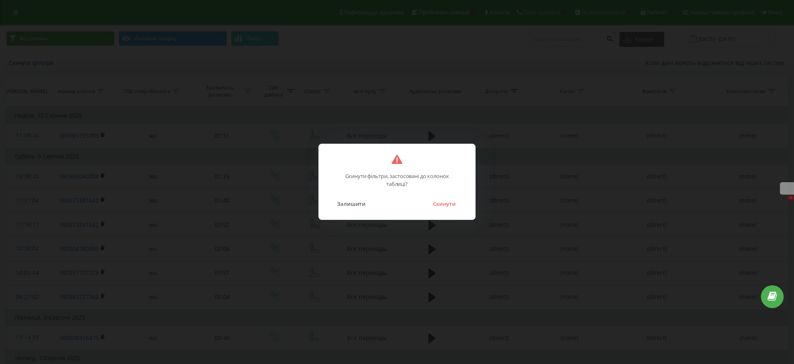
click at [451, 209] on div "Скинути фільтри, застосовані до колонок таблиці? Залишити Скинути" at bounding box center [396, 182] width 157 height 76
click at [451, 203] on button "Скинути" at bounding box center [444, 203] width 31 height 11
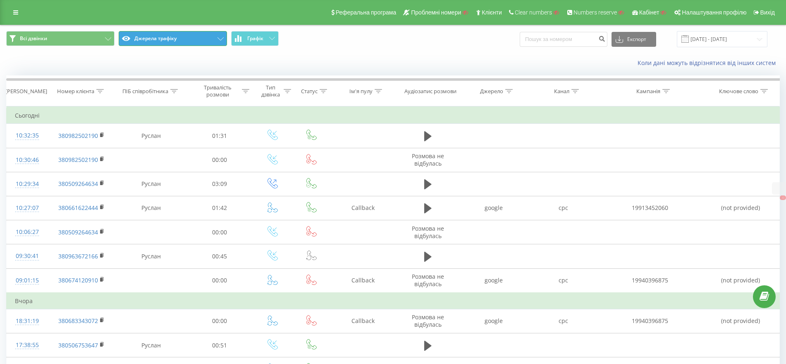
click at [148, 36] on button "Джерела трафіку" at bounding box center [173, 38] width 108 height 15
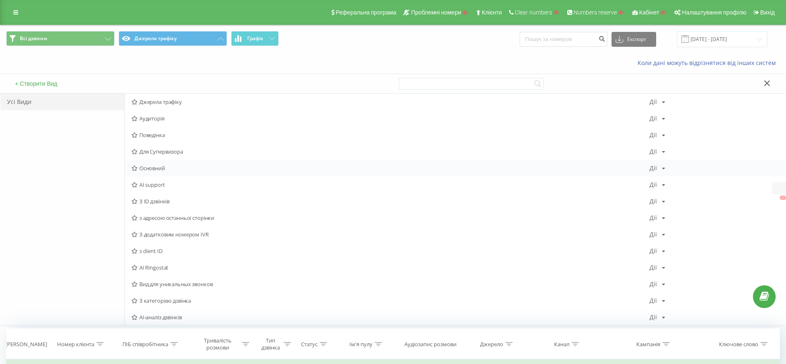
click at [154, 169] on span "Основний" at bounding box center [391, 168] width 518 height 6
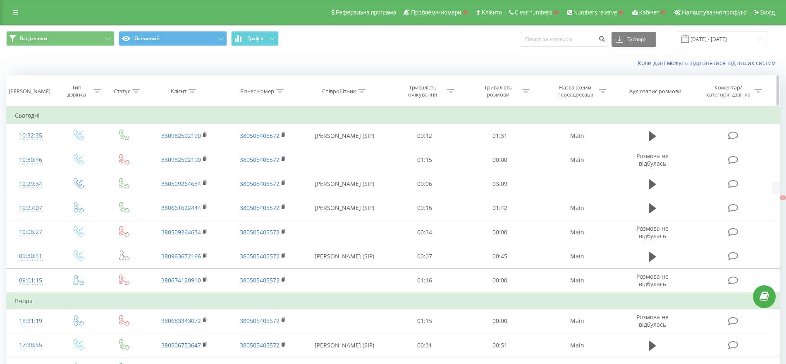
click at [194, 92] on icon at bounding box center [192, 91] width 7 height 4
click at [184, 148] on input "text" at bounding box center [184, 150] width 73 height 14
paste input "380963386379"
click at [205, 166] on span "OK" at bounding box center [202, 166] width 23 height 13
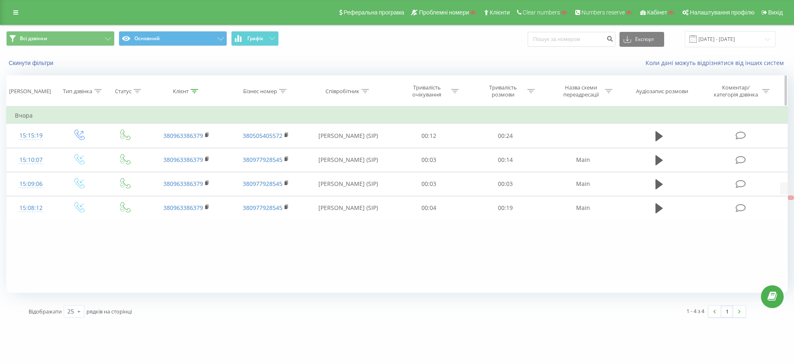
click at [196, 89] on icon at bounding box center [194, 91] width 7 height 4
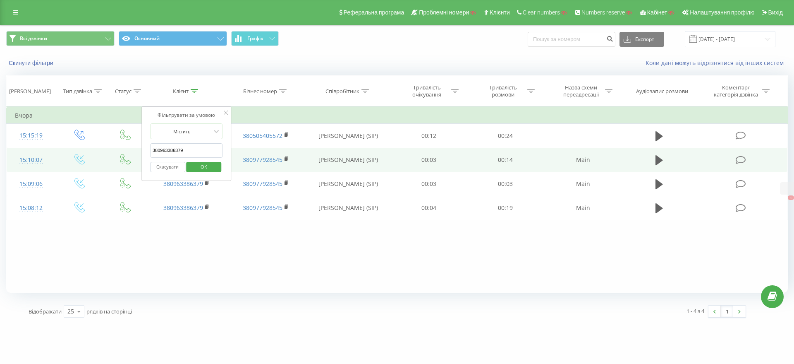
drag, startPoint x: 189, startPoint y: 151, endPoint x: 102, endPoint y: 152, distance: 86.9
click at [102, 152] on table "Фільтрувати за умовою Дорівнює Введіть значення Скасувати OK Фільтрувати за умо…" at bounding box center [397, 163] width 782 height 114
paste input "685736764"
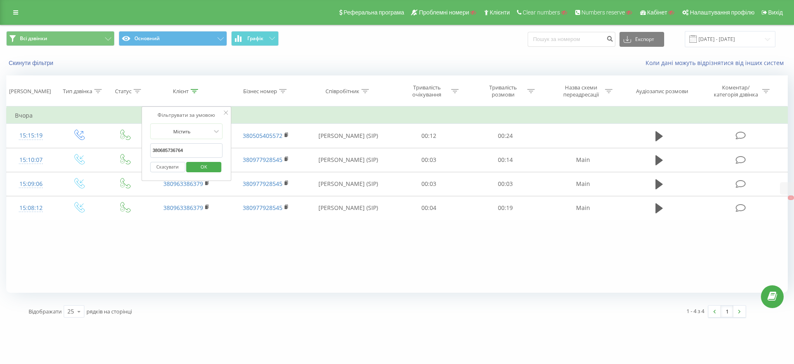
type input "380685736764"
click at [193, 168] on span "OK" at bounding box center [203, 166] width 23 height 13
